Goal: Find specific page/section: Find specific page/section

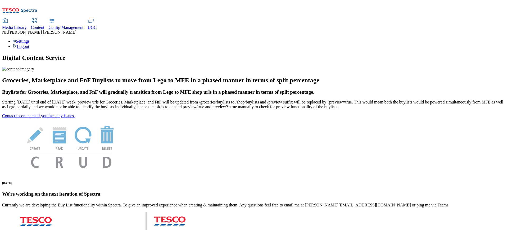
click at [27, 25] on span "Media Library" at bounding box center [14, 27] width 25 height 5
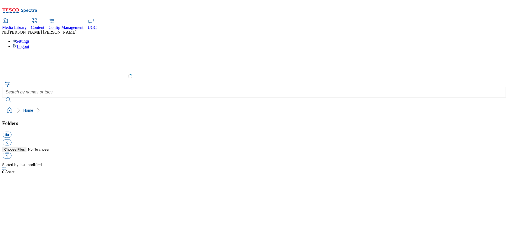
select select "flare-test"
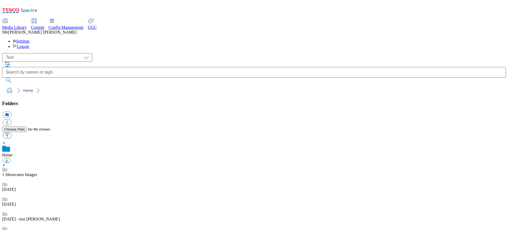
scroll to position [0, 0]
click at [251, 2] on div "Media Library Content Config Management UGC NK [PERSON_NAME] Settings Logout" at bounding box center [254, 25] width 504 height 47
click at [125, 53] on div "( optional ) All all CE Clubcard Boost UK Clubcard Marketing Clubcard ROI clubc…" at bounding box center [254, 57] width 504 height 8
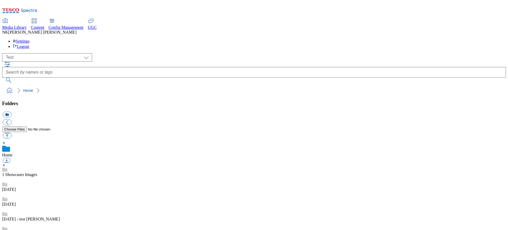
checkbox input "true"
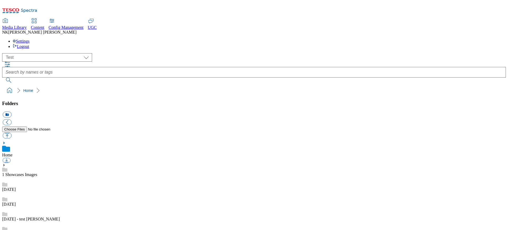
checkbox input "true"
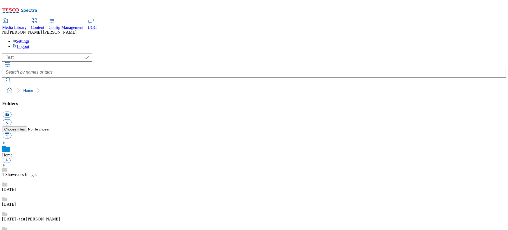
checkbox input "true"
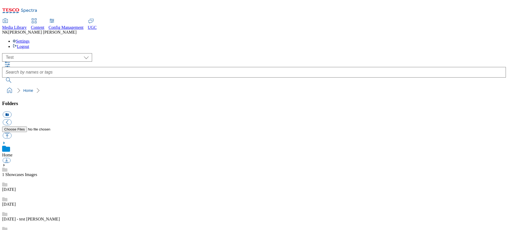
checkbox input "true"
click at [221, 86] on ol "Home" at bounding box center [255, 91] width 501 height 10
click at [154, 86] on ol "Home" at bounding box center [255, 91] width 501 height 10
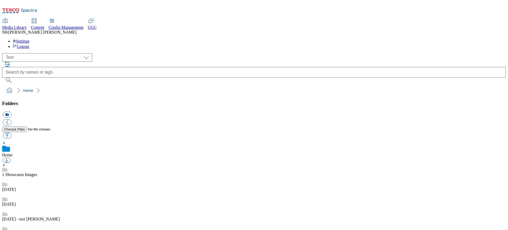
click at [147, 53] on div "( optional ) All all CE Clubcard Boost UK Clubcard Marketing Clubcard ROI clubc…" at bounding box center [254, 57] width 504 height 8
click at [104, 86] on ol "Home" at bounding box center [255, 91] width 501 height 10
click at [126, 86] on ol "Home" at bounding box center [255, 91] width 501 height 10
click at [169, 86] on ol "Home" at bounding box center [255, 91] width 501 height 10
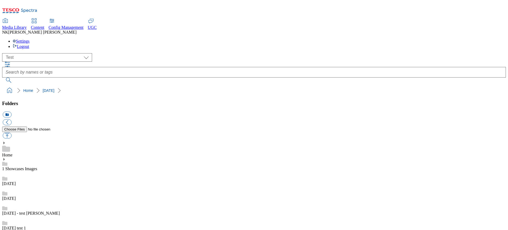
click at [136, 86] on ol "Home [DATE]" at bounding box center [255, 91] width 501 height 10
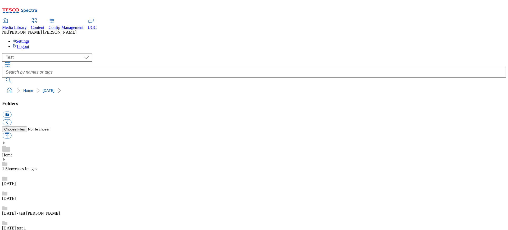
click at [159, 86] on ol "Home [DATE]" at bounding box center [255, 91] width 501 height 10
checkbox input "true"
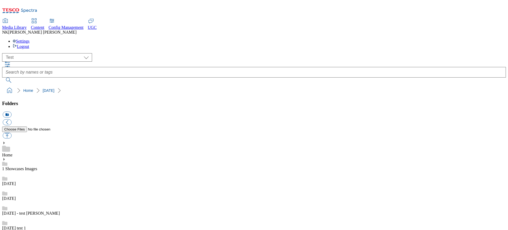
checkbox input "true"
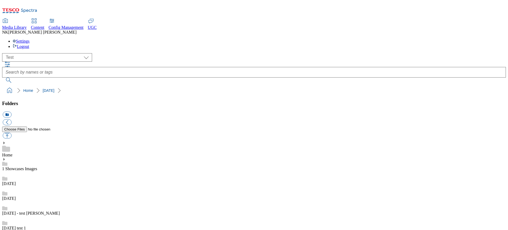
drag, startPoint x: 234, startPoint y: 161, endPoint x: 181, endPoint y: 166, distance: 52.9
checkbox input "true"
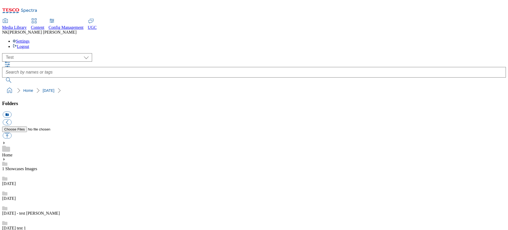
click at [260, 86] on ol "Home [DATE]" at bounding box center [255, 91] width 501 height 10
checkbox input "true"
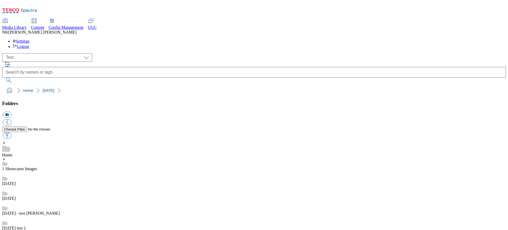
scroll to position [0, 0]
checkbox input "true"
click at [50, 53] on select "All all CE Clubcard Boost UK Clubcard Marketing Clubcard ROI clubcard-boost-uk …" at bounding box center [47, 57] width 90 height 8
click at [135, 53] on div "( optional ) All all CE Clubcard Boost UK Clubcard Marketing Clubcard ROI clubc…" at bounding box center [254, 57] width 504 height 8
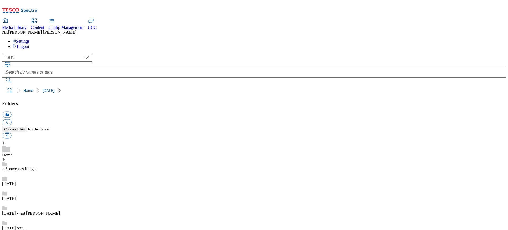
click at [262, 53] on div "( optional ) All all CE Clubcard Boost UK Clubcard Marketing Clubcard ROI clubc…" at bounding box center [254, 68] width 504 height 30
checkbox input "false"
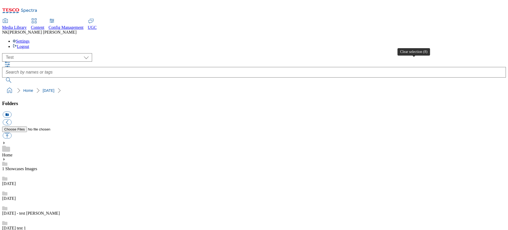
checkbox input "false"
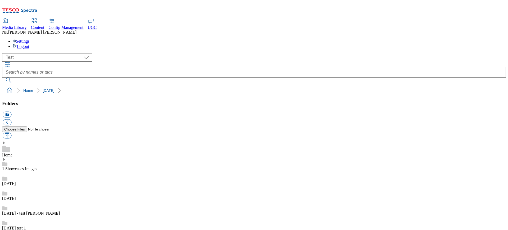
click at [447, 86] on ol "Home [DATE]" at bounding box center [255, 91] width 501 height 10
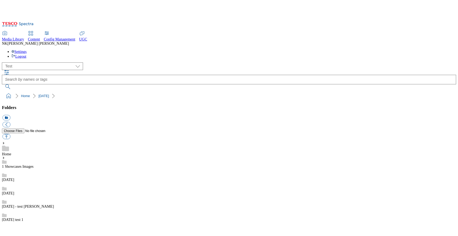
scroll to position [0, 0]
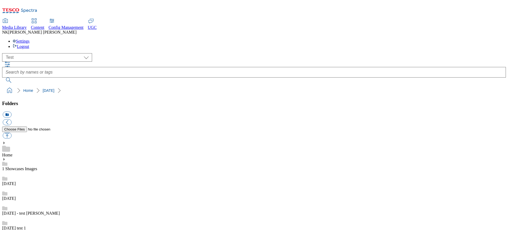
click at [142, 53] on div "( optional ) All all CE Clubcard Boost UK Clubcard Marketing Clubcard ROI clubc…" at bounding box center [254, 74] width 504 height 42
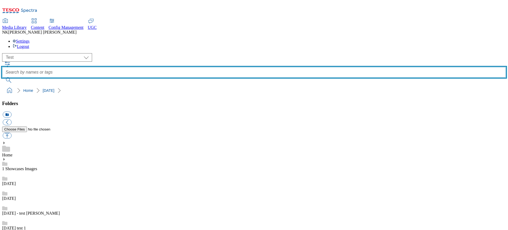
click at [175, 67] on input "text" at bounding box center [254, 72] width 504 height 11
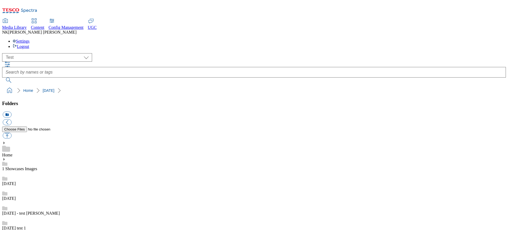
click at [11, 61] on icon "button" at bounding box center [7, 64] width 6 height 6
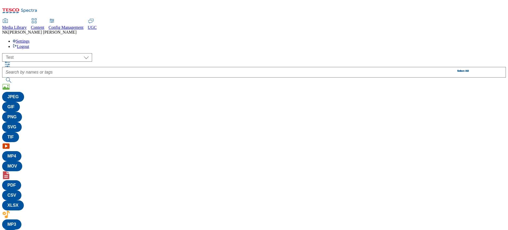
click at [134, 53] on div "( optional ) All all CE Clubcard Boost UK Clubcard Marketing Clubcard ROI clubc…" at bounding box center [254, 57] width 504 height 8
click at [115, 53] on div "( optional ) All all CE Clubcard Boost UK Clubcard Marketing Clubcard ROI clubc…" at bounding box center [254, 157] width 504 height 208
click at [11, 62] on button "button" at bounding box center [8, 64] width 6 height 5
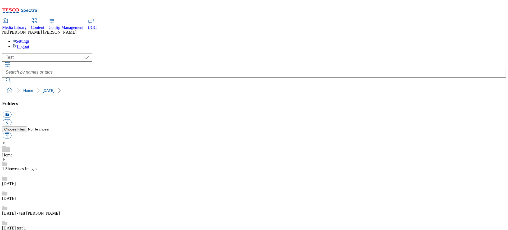
click at [122, 53] on div "( optional ) All all CE Clubcard Boost UK Clubcard Marketing Clubcard ROI clubc…" at bounding box center [254, 57] width 504 height 8
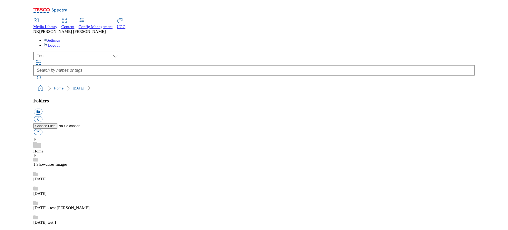
scroll to position [1, 0]
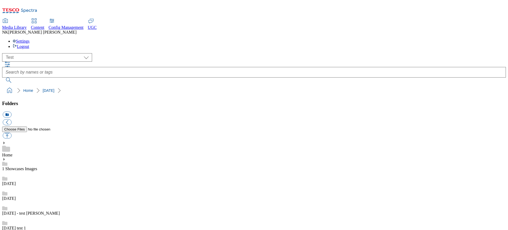
click at [141, 53] on div "( optional ) All all CE Clubcard Boost UK Clubcard Marketing Clubcard ROI clubc…" at bounding box center [254, 57] width 504 height 8
click at [447, 53] on div "( optional ) All all CE Clubcard Boost UK Clubcard Marketing Clubcard ROI clubc…" at bounding box center [254, 68] width 504 height 30
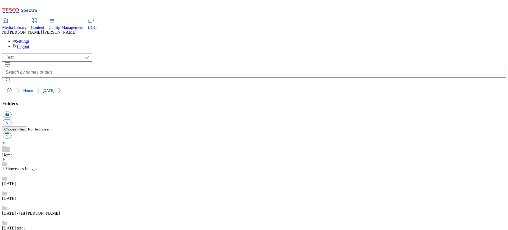
scroll to position [42, 0]
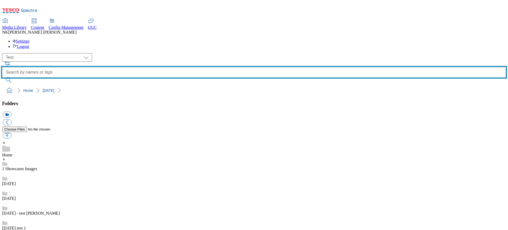
click at [342, 67] on input "text" at bounding box center [254, 72] width 504 height 11
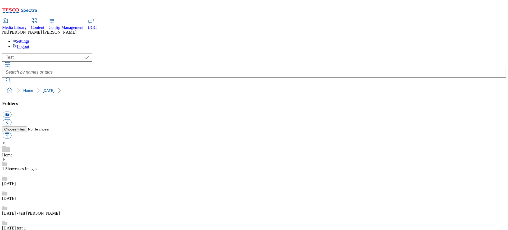
click at [425, 53] on div "( optional ) All all CE Clubcard Boost UK Clubcard Marketing Clubcard ROI clubc…" at bounding box center [254, 68] width 504 height 30
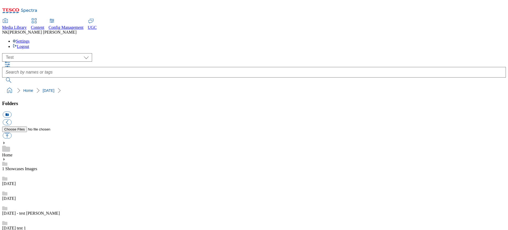
scroll to position [84, 0]
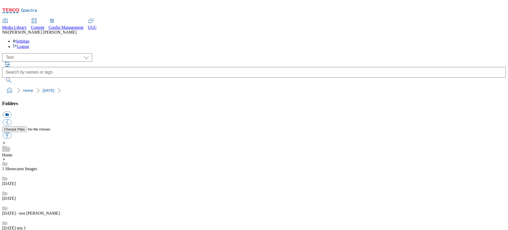
drag, startPoint x: 331, startPoint y: 123, endPoint x: 331, endPoint y: 127, distance: 4.3
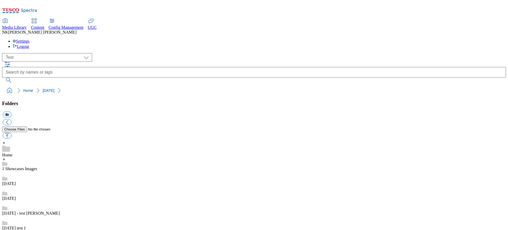
scroll to position [364, 0]
